Goal: Information Seeking & Learning: Learn about a topic

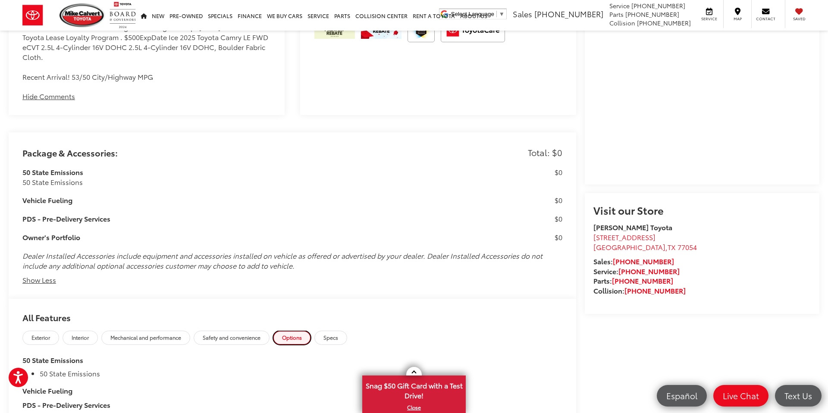
scroll to position [785, 0]
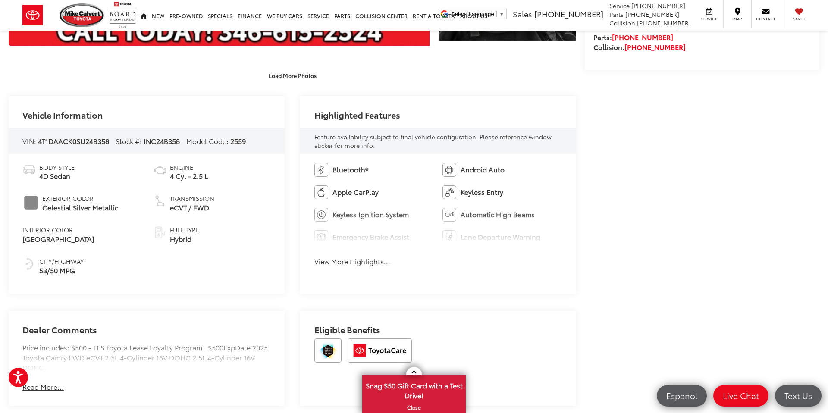
scroll to position [345, 0]
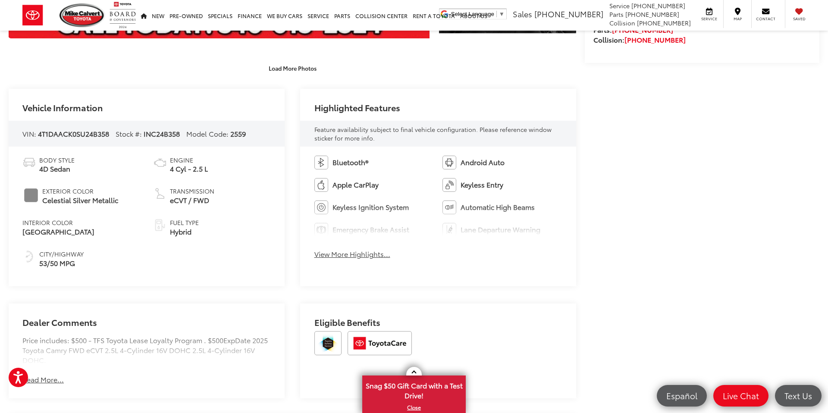
click at [353, 254] on button "View More Highlights..." at bounding box center [352, 254] width 76 height 10
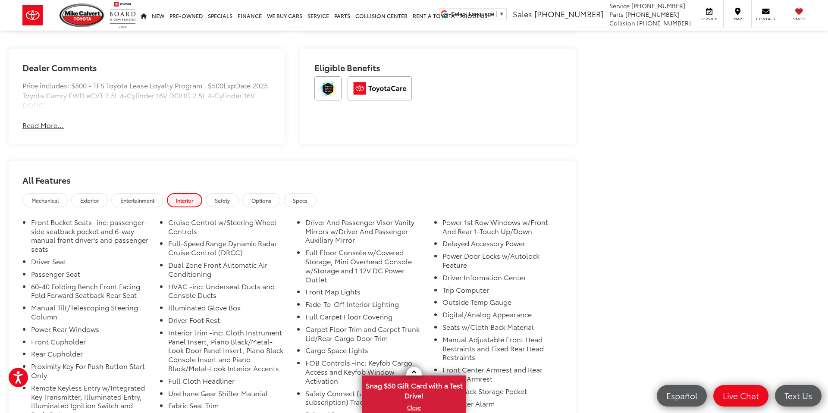
scroll to position [764, 0]
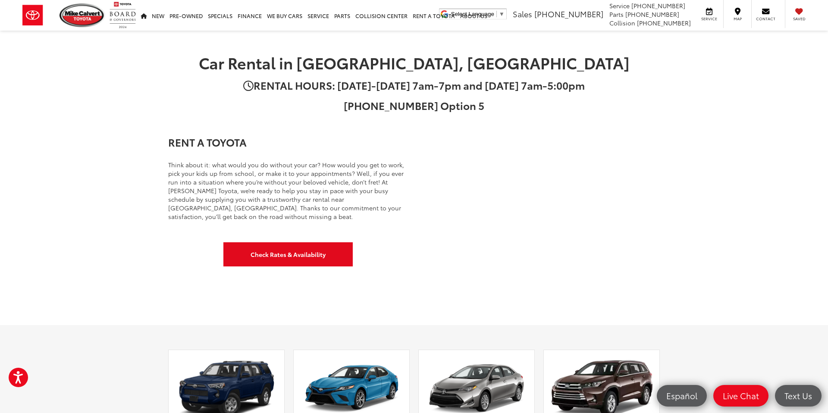
scroll to position [16, 0]
